Goal: Information Seeking & Learning: Learn about a topic

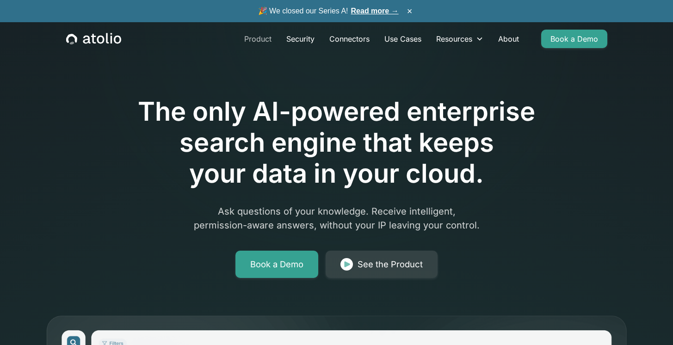
click at [256, 37] on link "Product" at bounding box center [258, 39] width 42 height 19
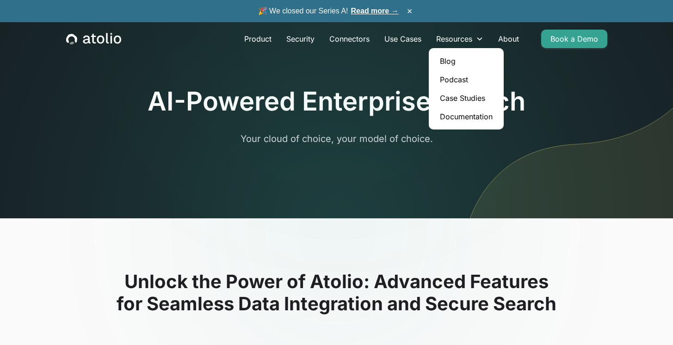
click at [445, 63] on link "Blog" at bounding box center [467, 61] width 68 height 19
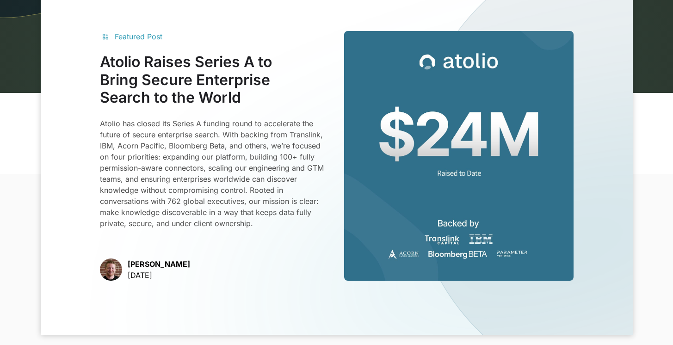
scroll to position [212, 0]
click at [190, 91] on h3 "Atolio Raises Series A to Bring Secure Enterprise Search to the World" at bounding box center [214, 79] width 229 height 53
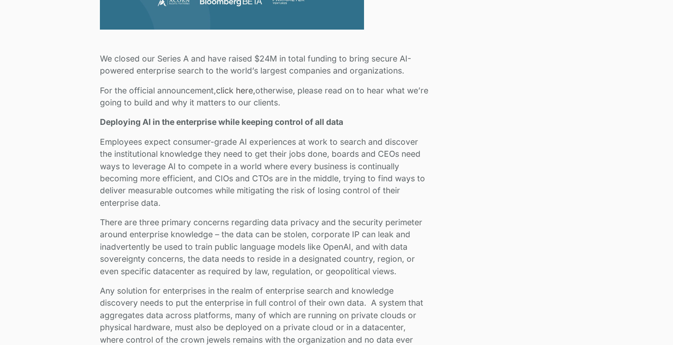
scroll to position [525, 0]
